Goal: Task Accomplishment & Management: Manage account settings

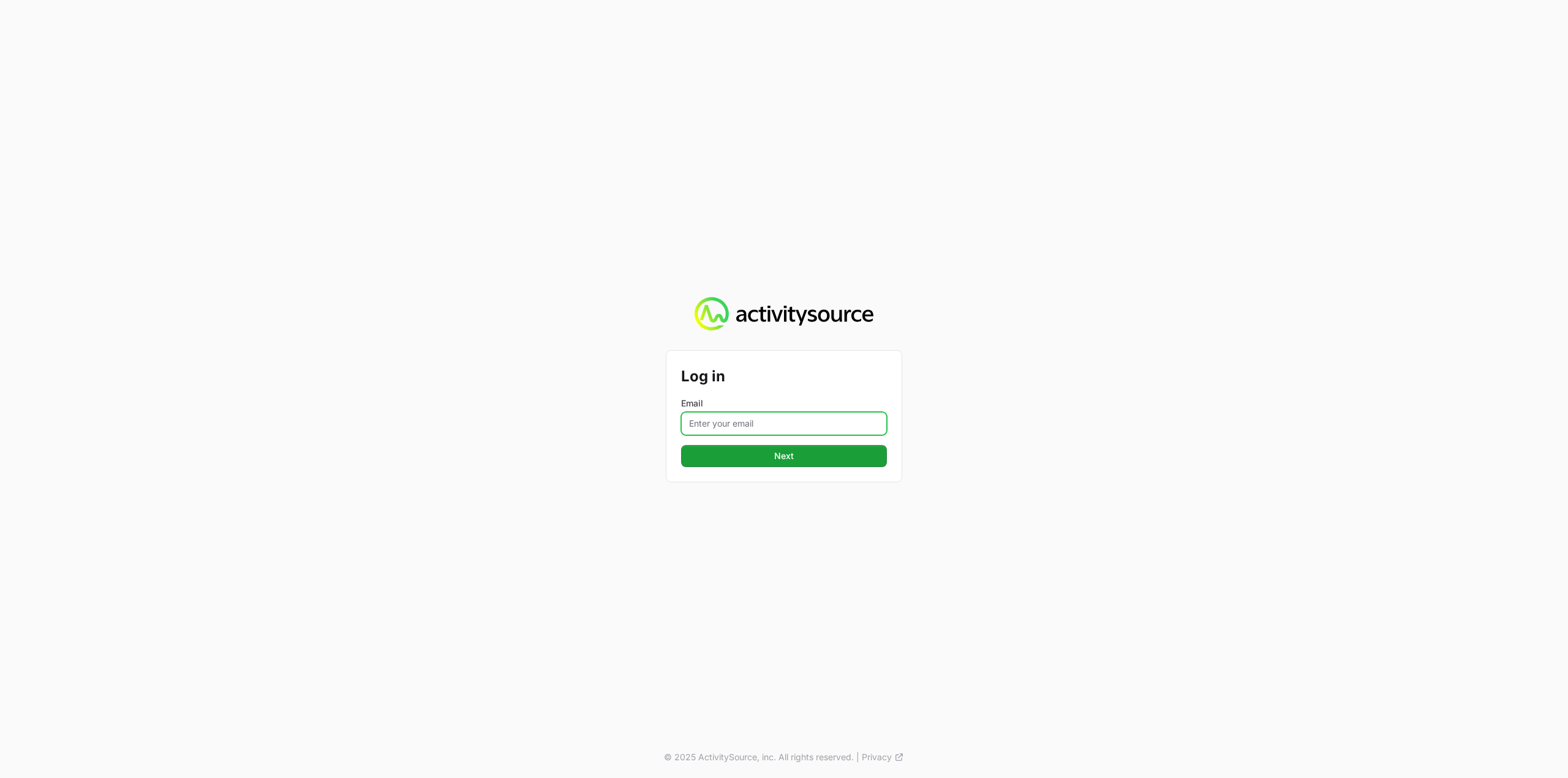
click at [830, 431] on input "Email" at bounding box center [784, 424] width 206 height 24
type input "[PERSON_NAME][EMAIL_ADDRESS][DOMAIN_NAME]"
click at [811, 458] on span "Next" at bounding box center [784, 456] width 191 height 15
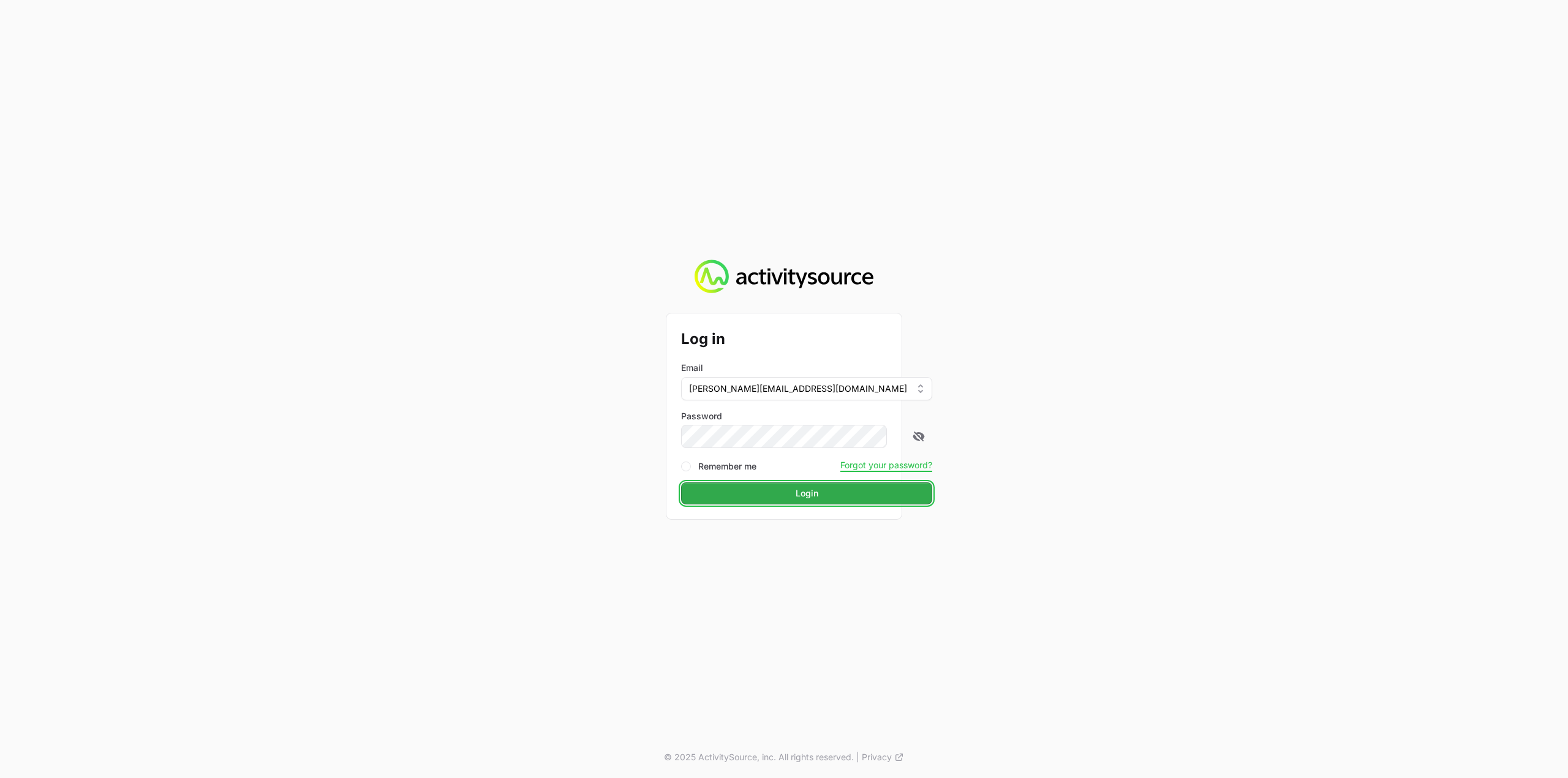
click at [790, 491] on span "Login" at bounding box center [807, 494] width 237 height 15
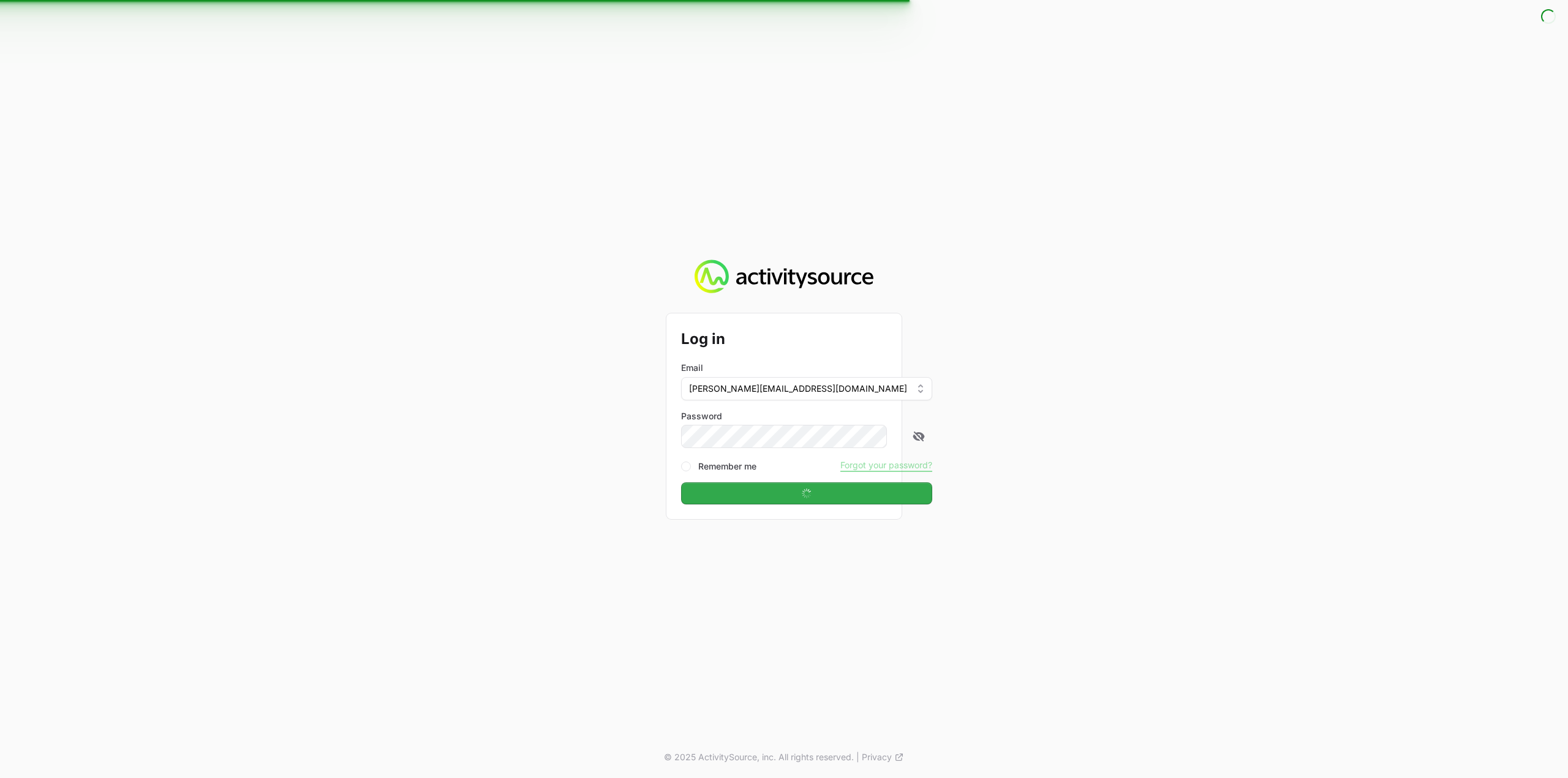
click at [370, 560] on div "Log in Email Mustafa.larki@nextgen.group Password Remember me Forgot your passw…" at bounding box center [784, 389] width 1568 height 778
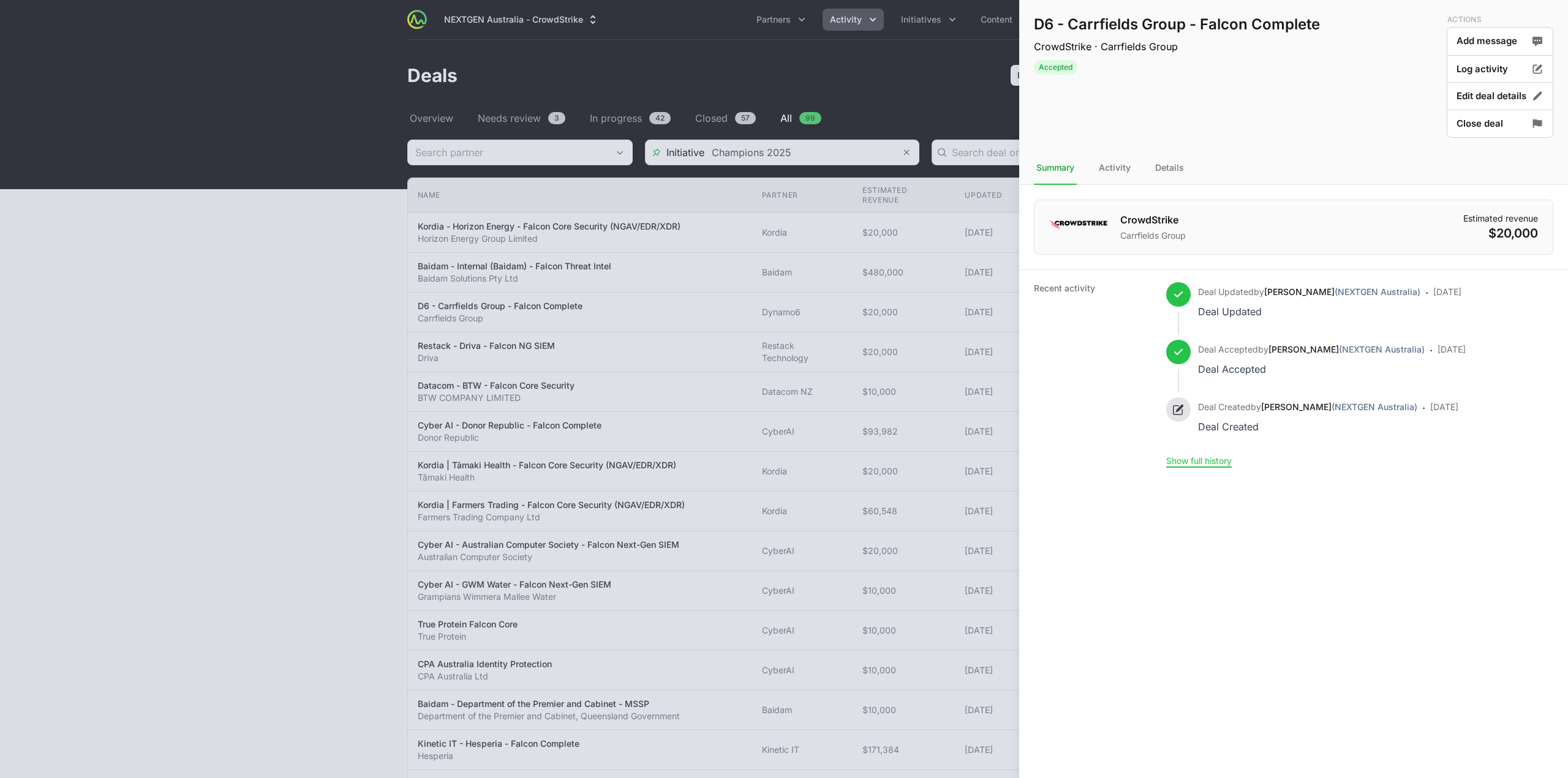
click at [808, 309] on div at bounding box center [784, 389] width 1568 height 778
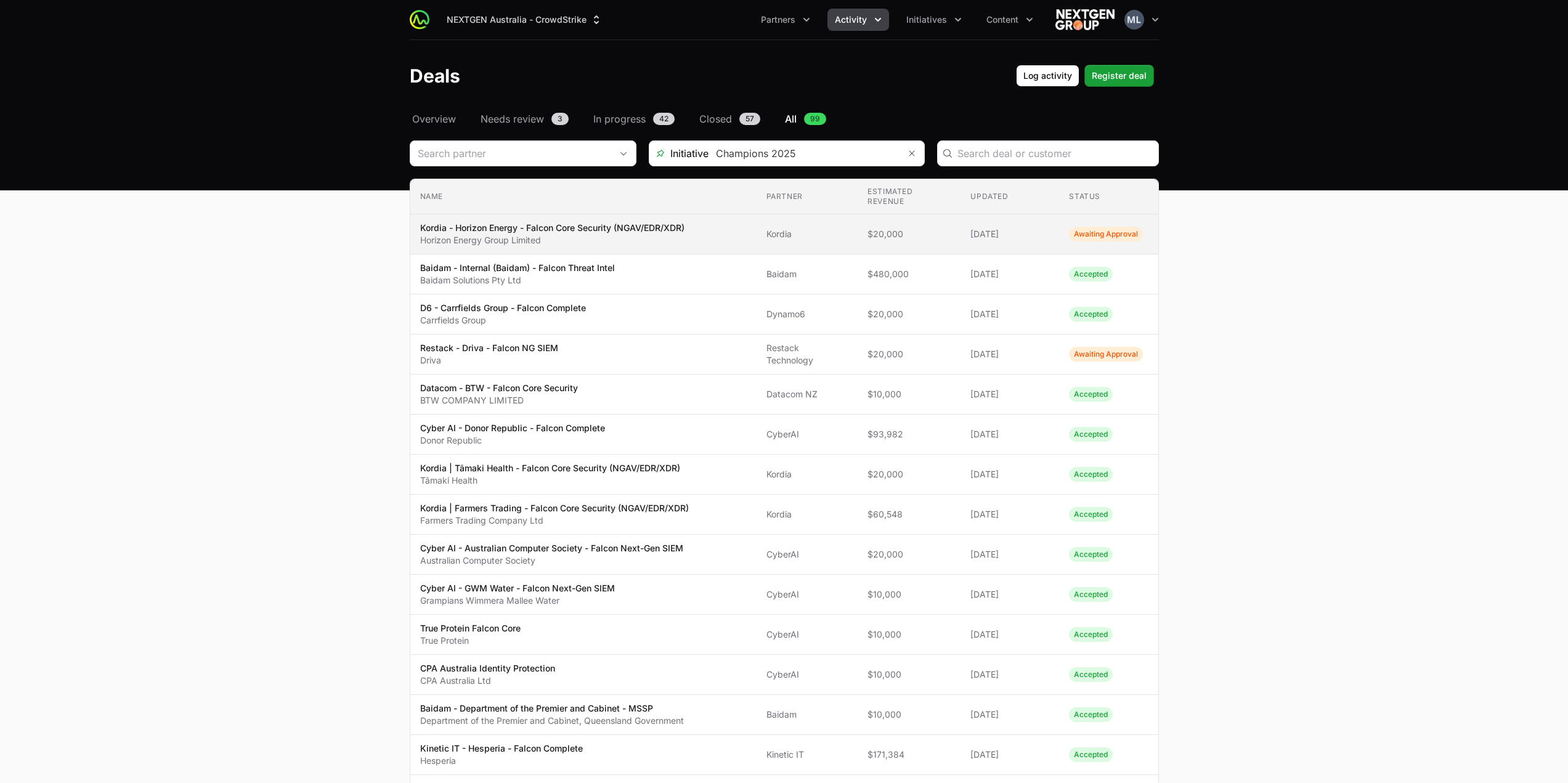
click at [644, 232] on p "Kordia - Horizon Energy - Falcon Core Security (NGAV/EDR/XDR)" at bounding box center [552, 228] width 264 height 13
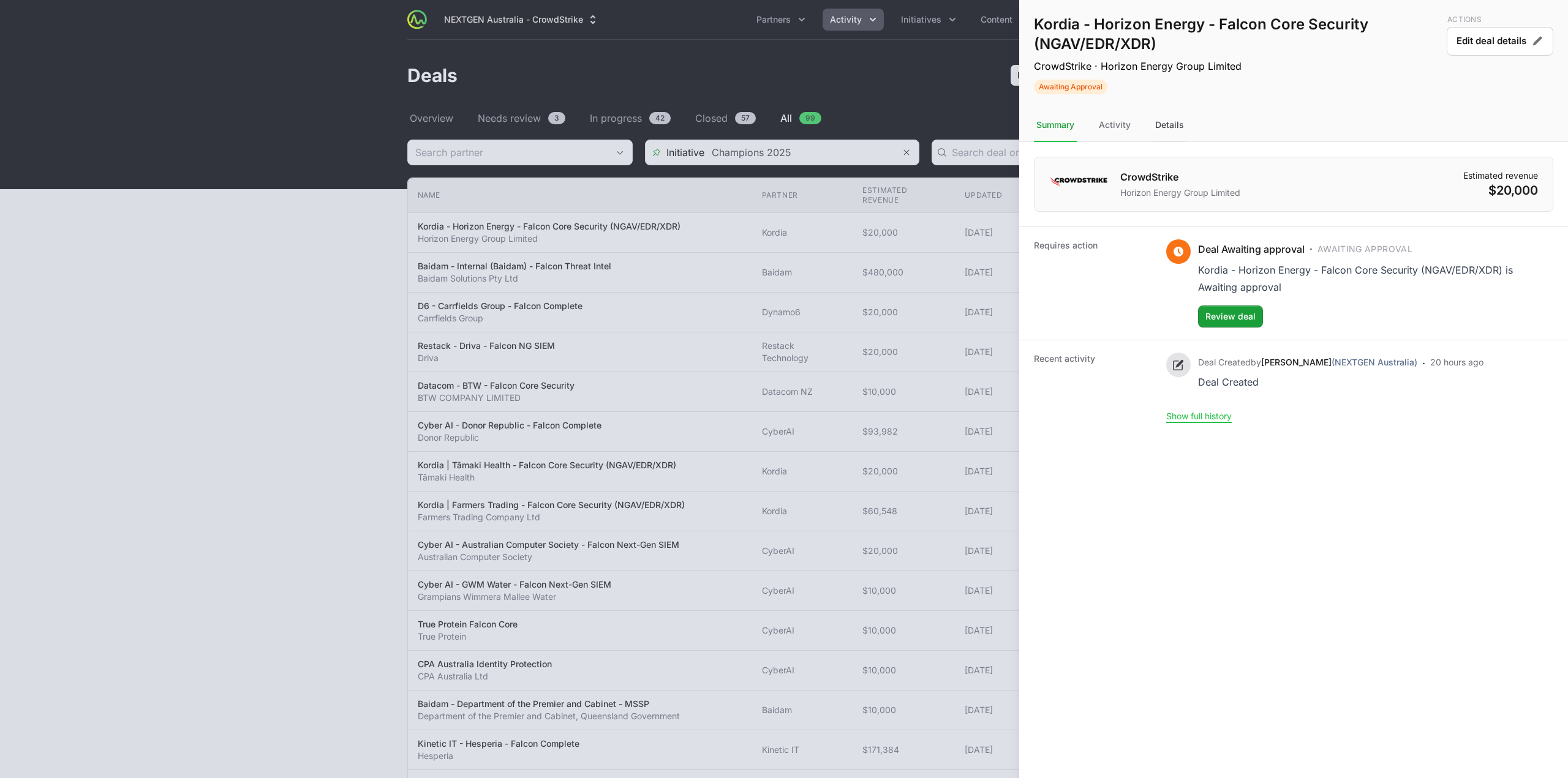
click at [1160, 130] on div "Details" at bounding box center [1169, 126] width 34 height 33
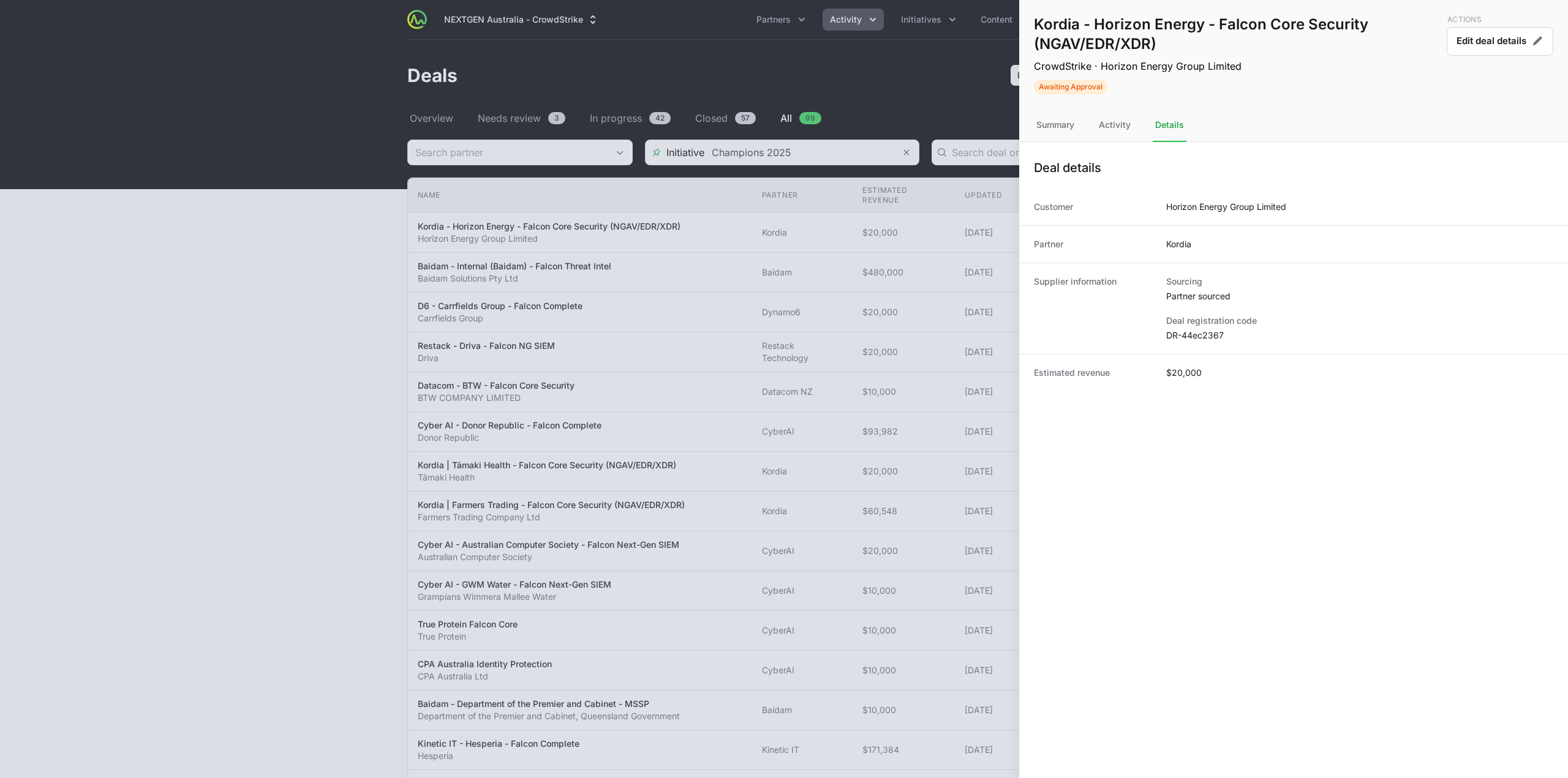
click at [1204, 335] on dd "DR-44ec2367" at bounding box center [1360, 336] width 387 height 13
copy dl "DR-44ec2367"
click at [1478, 33] on button "Edit deal details" at bounding box center [1500, 41] width 107 height 29
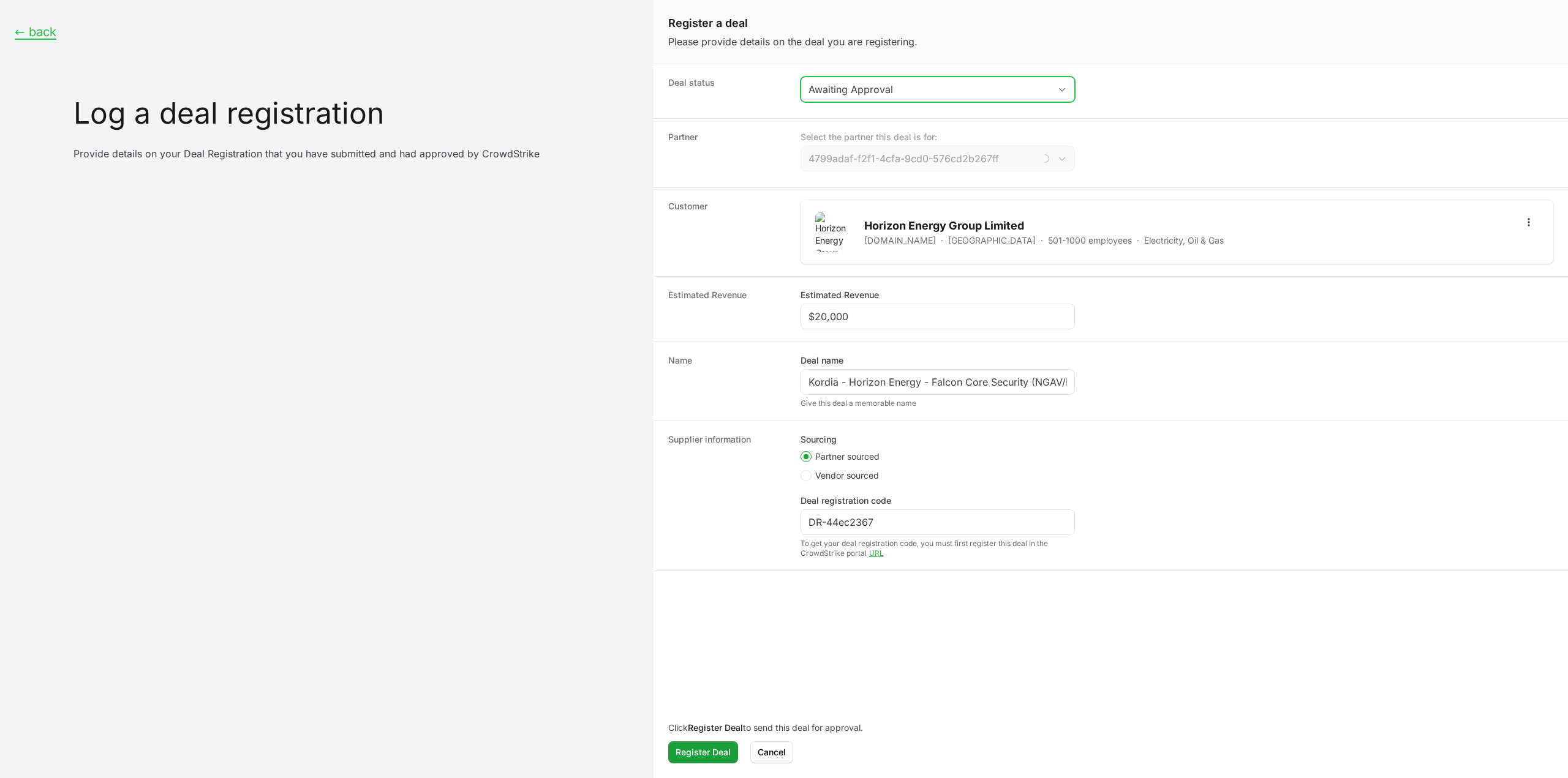
click at [916, 93] on div "Awaiting Approval" at bounding box center [929, 89] width 241 height 15
type input "Kordia"
click at [900, 144] on li "Accepted" at bounding box center [938, 140] width 272 height 24
click at [702, 750] on span "Register Deal" at bounding box center [703, 752] width 55 height 15
